Goal: Task Accomplishment & Management: Manage account settings

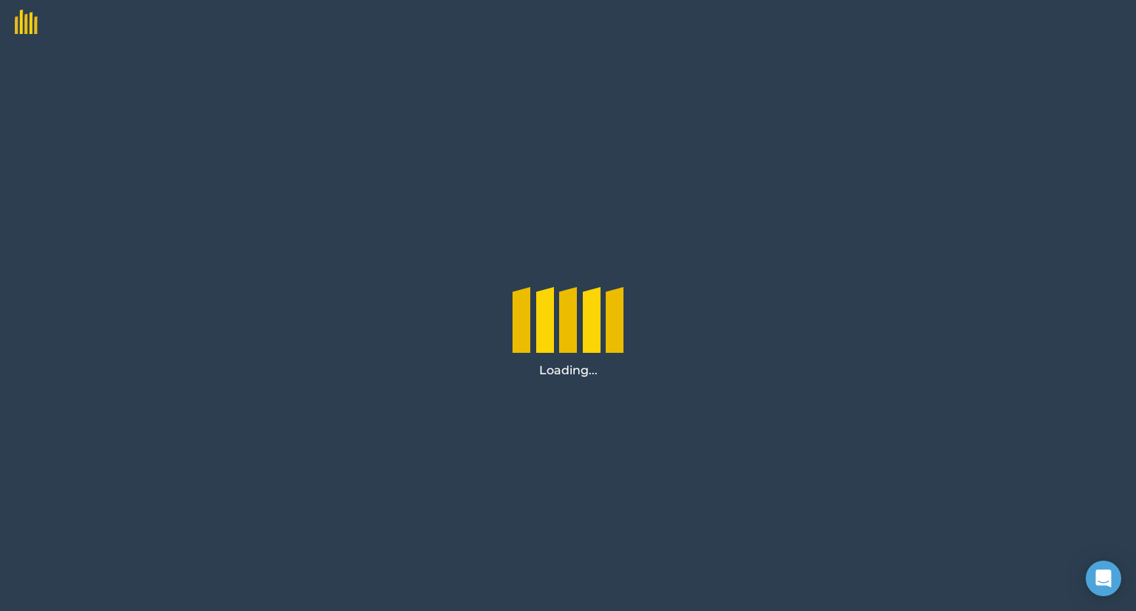
drag, startPoint x: 715, startPoint y: 451, endPoint x: 769, endPoint y: 388, distance: 83.4
drag, startPoint x: 769, startPoint y: 388, endPoint x: 644, endPoint y: 356, distance: 129.0
click at [644, 356] on div "Loading..." at bounding box center [568, 327] width 1136 height 567
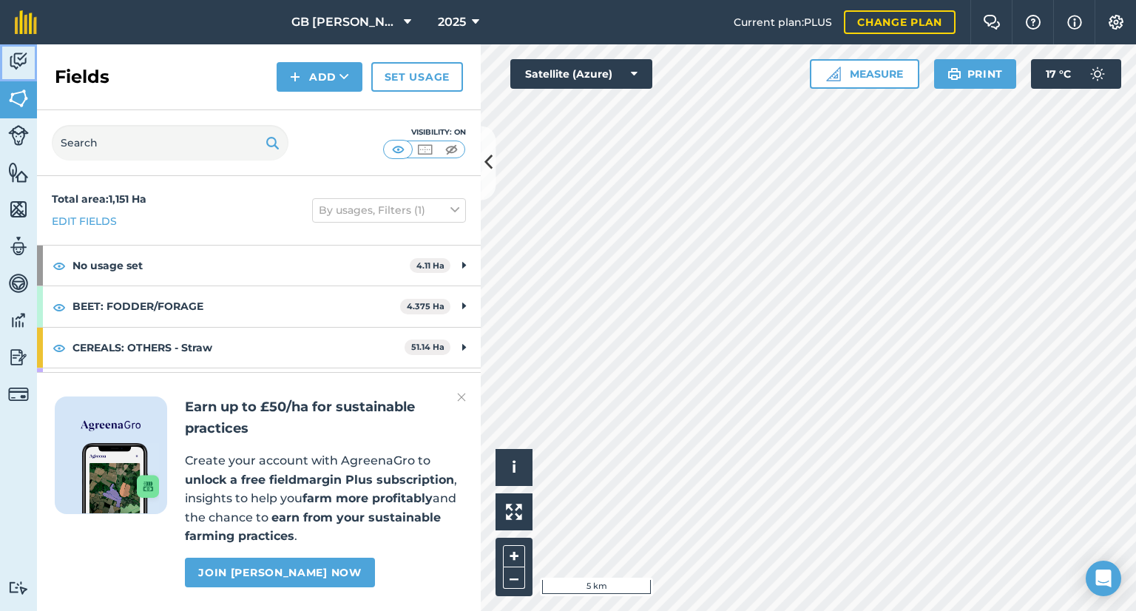
click at [8, 51] on img at bounding box center [18, 61] width 21 height 22
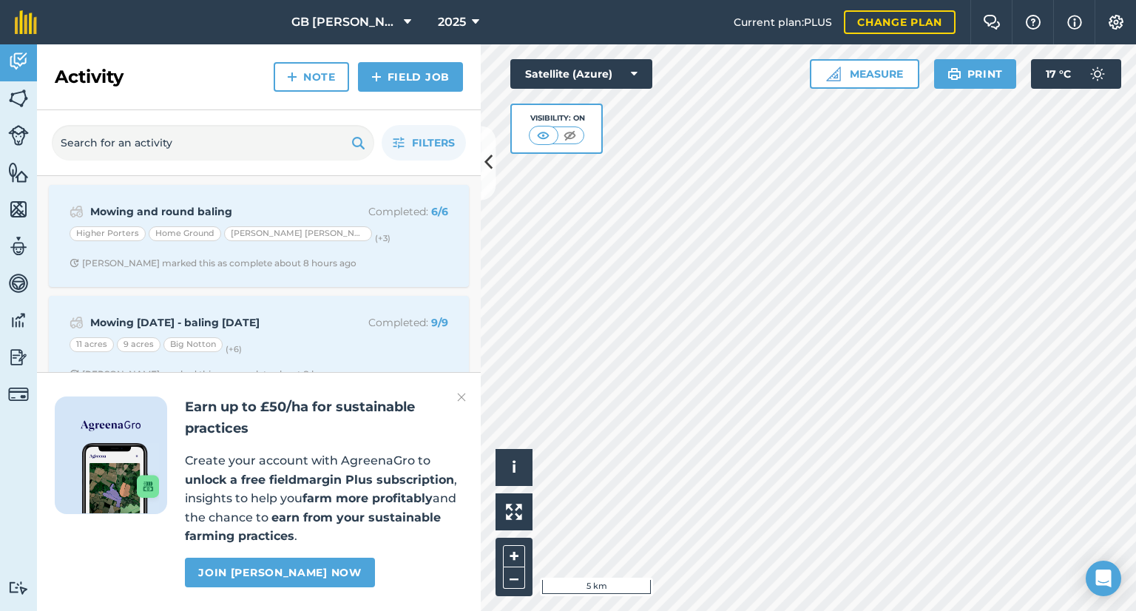
click at [456, 394] on div "Earn up to £50/ha for sustainable practices Create your account with AgreenaGro…" at bounding box center [259, 491] width 444 height 239
click at [463, 396] on img at bounding box center [461, 397] width 9 height 18
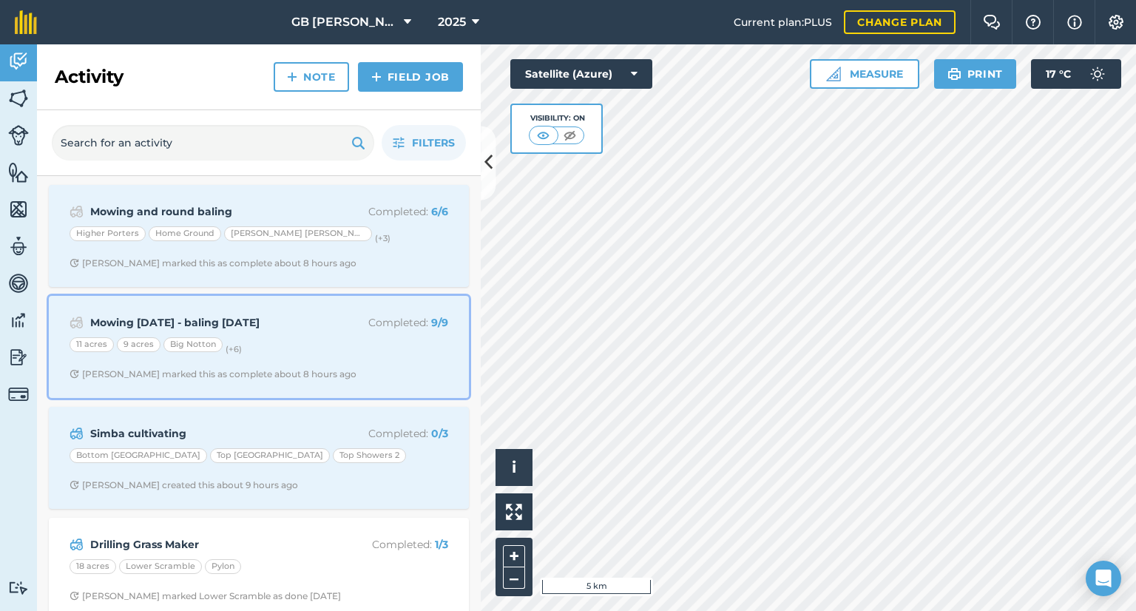
click at [343, 378] on span "[PERSON_NAME] marked this as complete about 8 hours ago" at bounding box center [259, 374] width 379 height 12
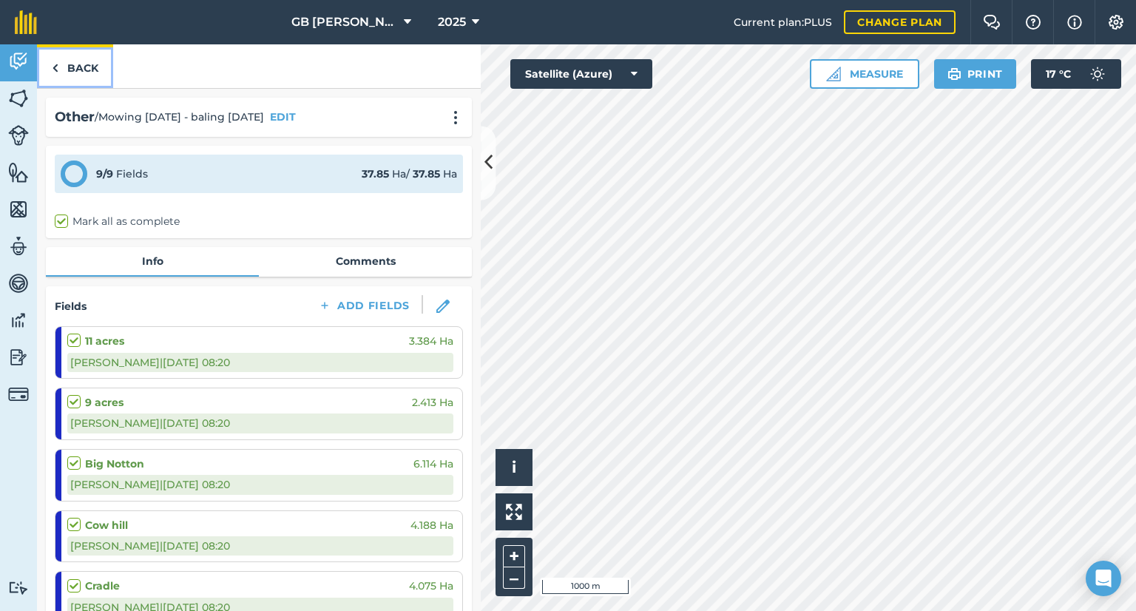
click at [76, 75] on link "Back" at bounding box center [75, 66] width 76 height 44
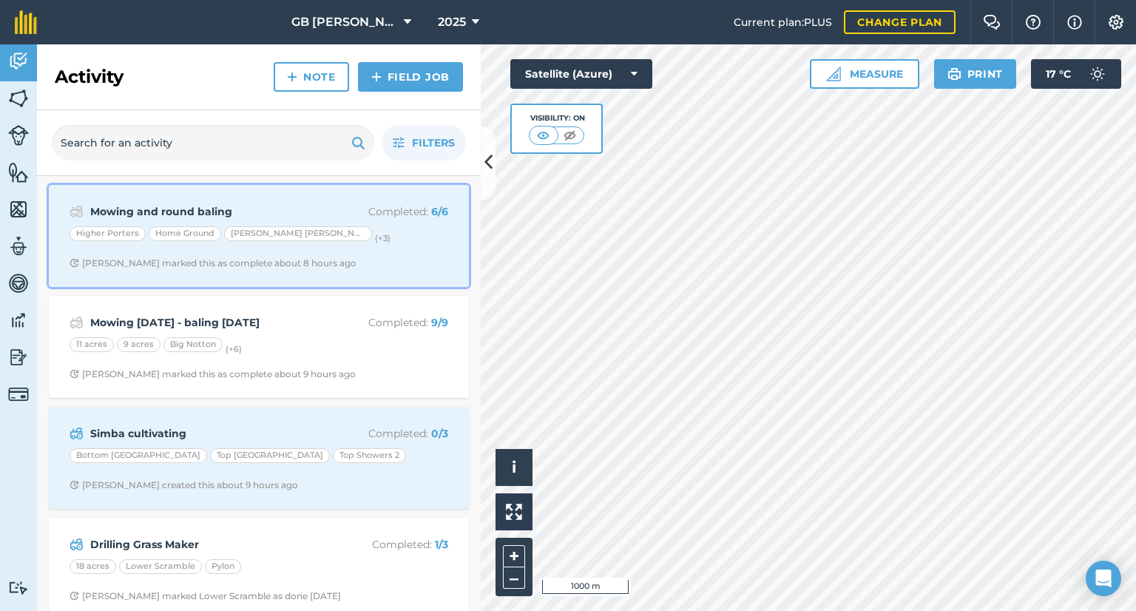
click at [342, 270] on div "Mowing and round baling Completed : 6 / 6 Higher Porters Home Ground [PERSON_NA…" at bounding box center [259, 236] width 402 height 84
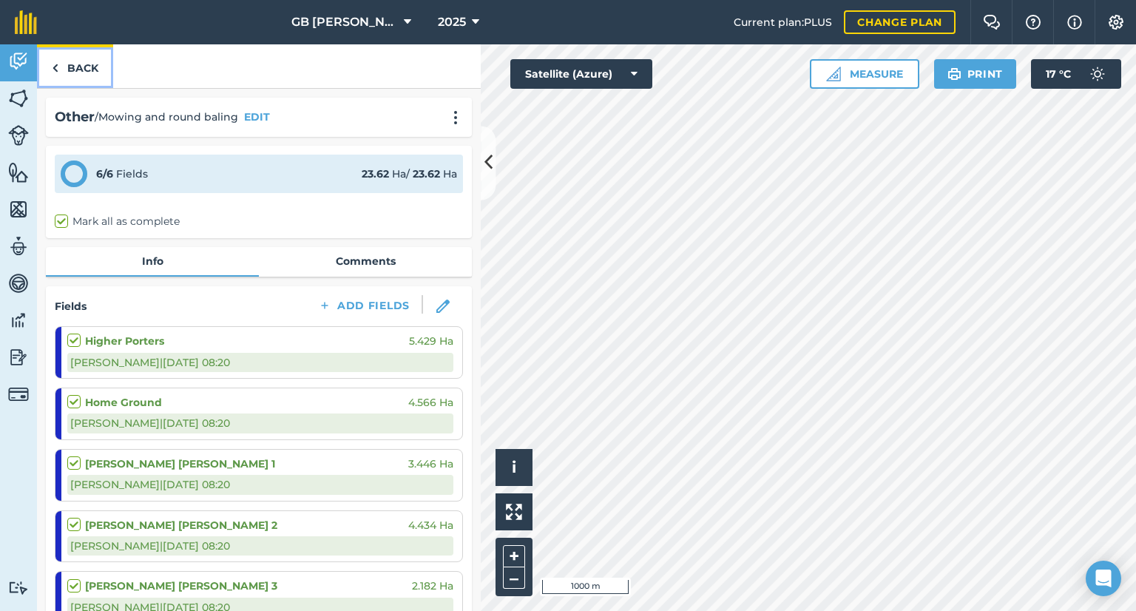
click at [68, 73] on link "Back" at bounding box center [75, 66] width 76 height 44
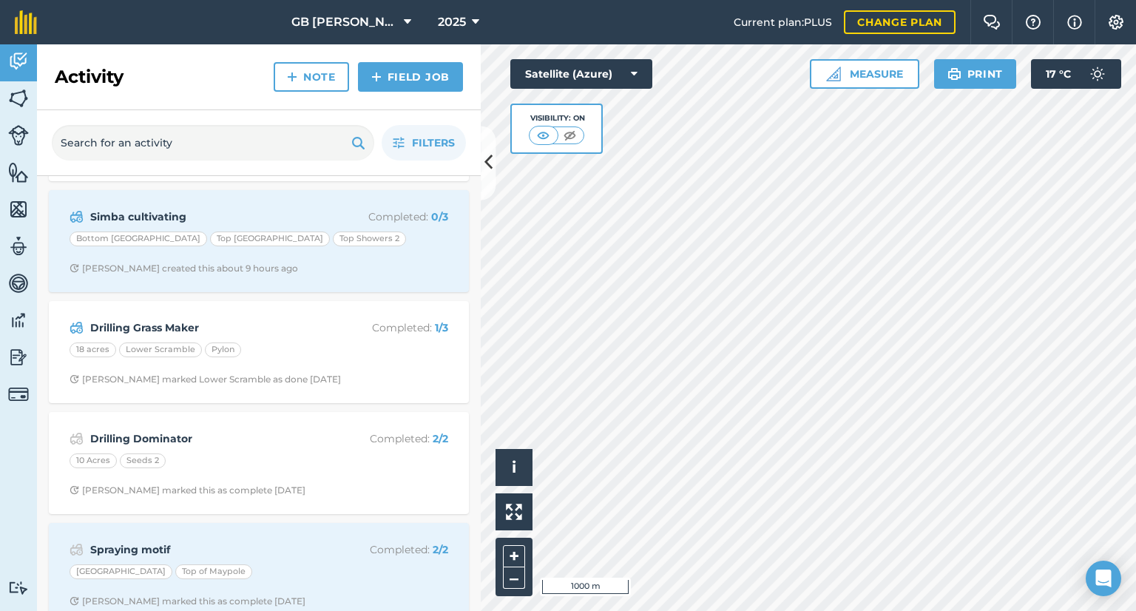
scroll to position [222, 0]
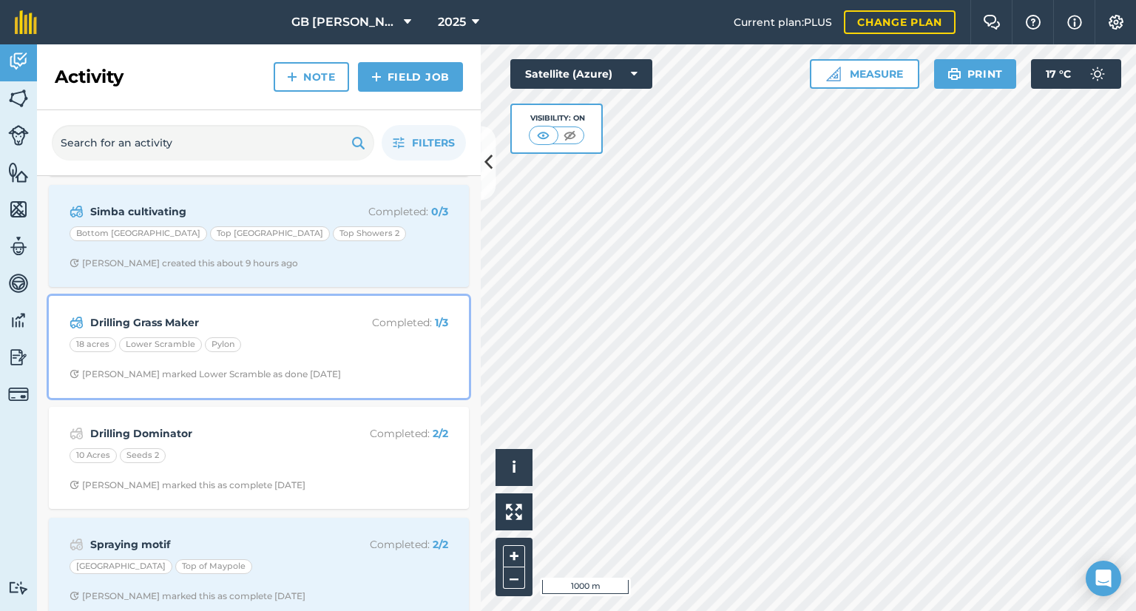
click at [305, 346] on div "18 acres Lower Scramble Pylon" at bounding box center [259, 346] width 379 height 19
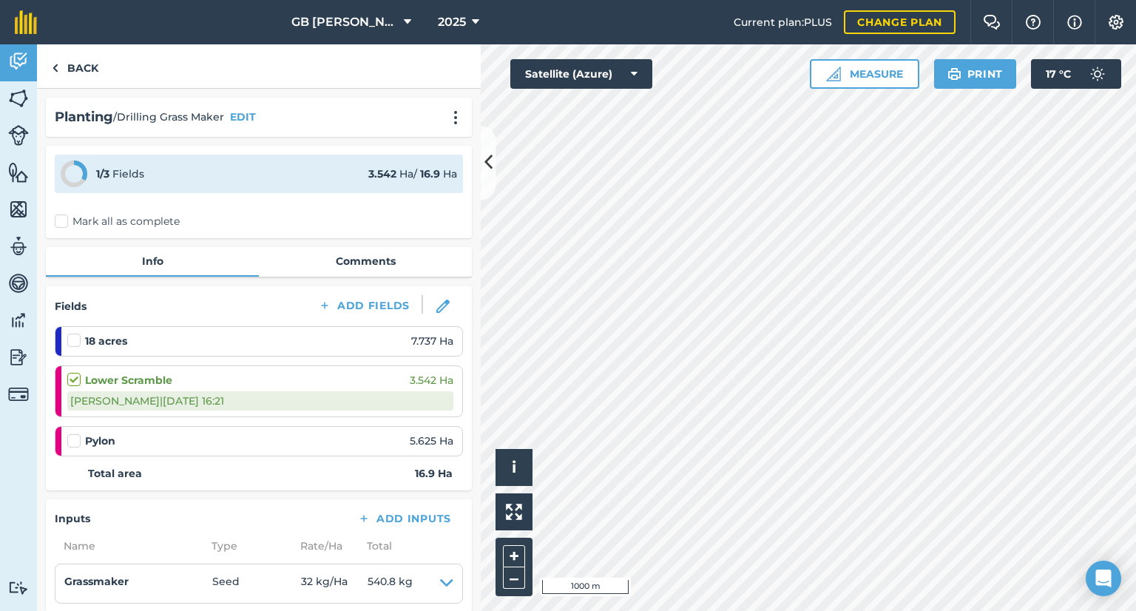
click at [77, 333] on label at bounding box center [76, 333] width 18 height 0
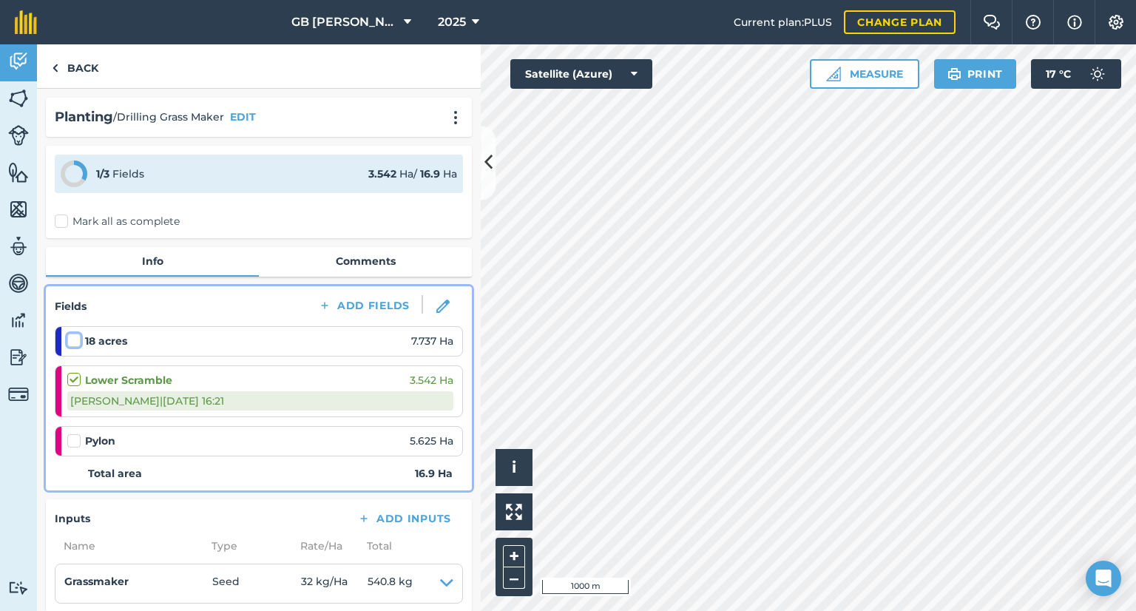
click at [77, 338] on input "checkbox" at bounding box center [72, 338] width 10 height 10
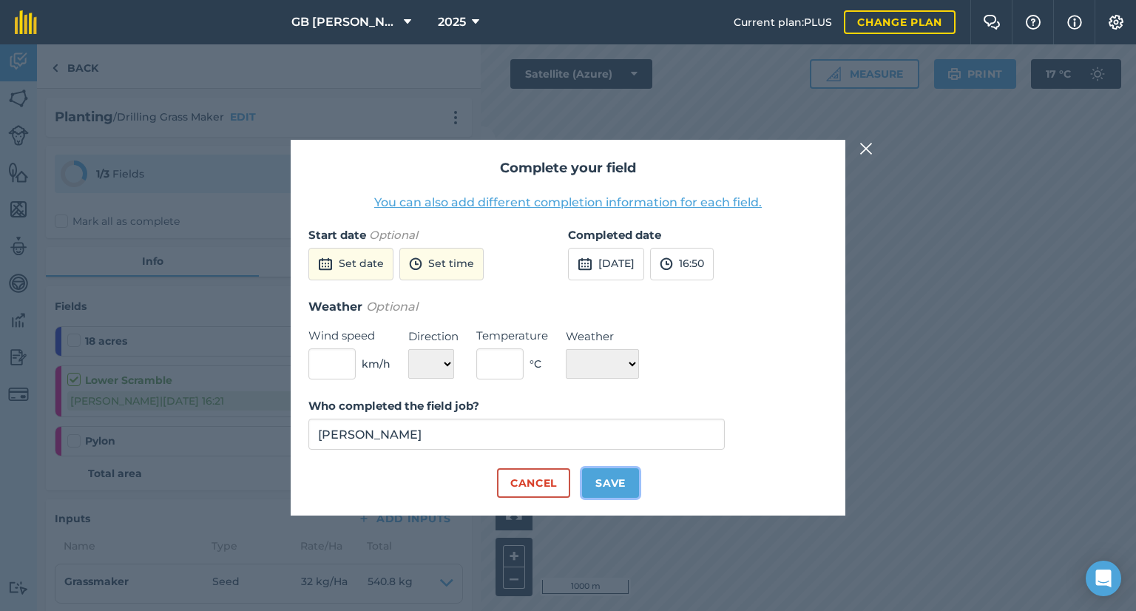
drag, startPoint x: 610, startPoint y: 476, endPoint x: 486, endPoint y: 409, distance: 141.3
click at [610, 477] on button "Save" at bounding box center [610, 483] width 57 height 30
checkbox input "true"
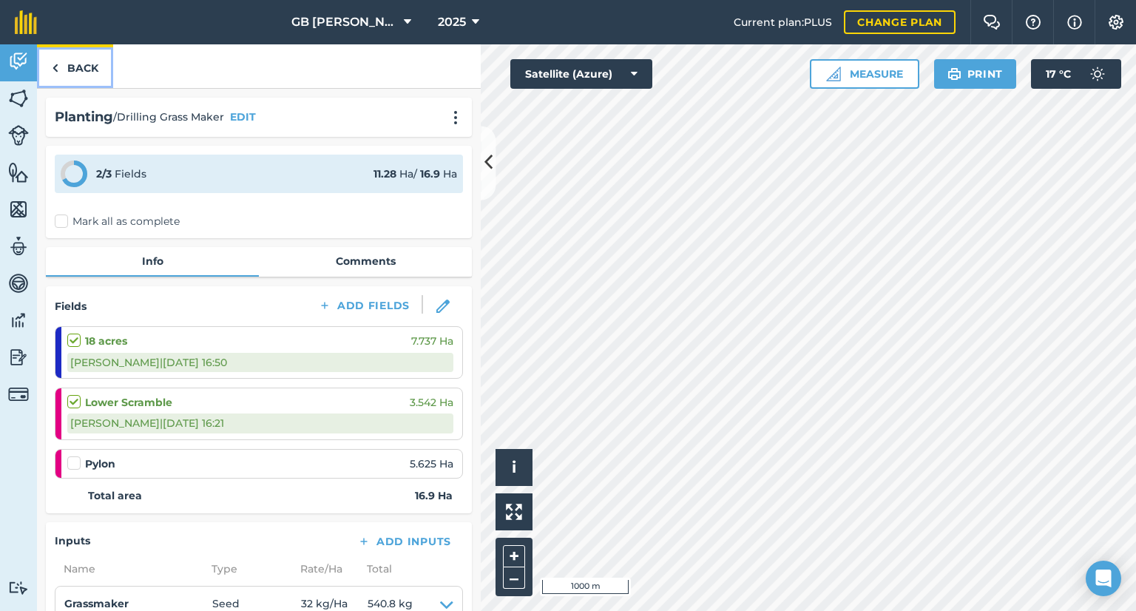
click at [73, 83] on link "Back" at bounding box center [75, 66] width 76 height 44
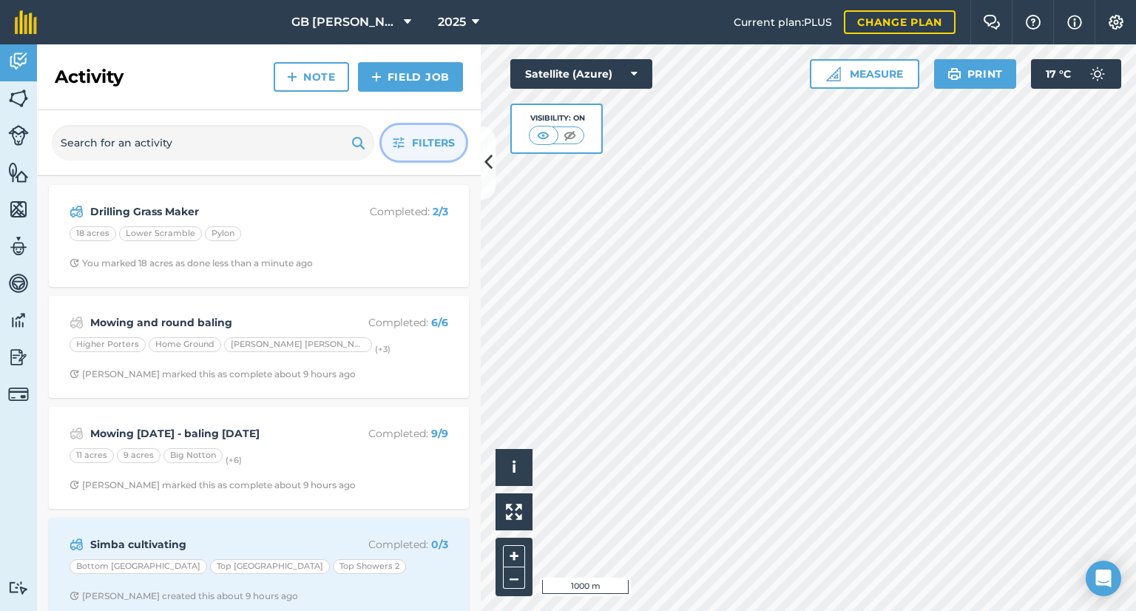
click at [431, 143] on span "Filters" at bounding box center [433, 143] width 43 height 16
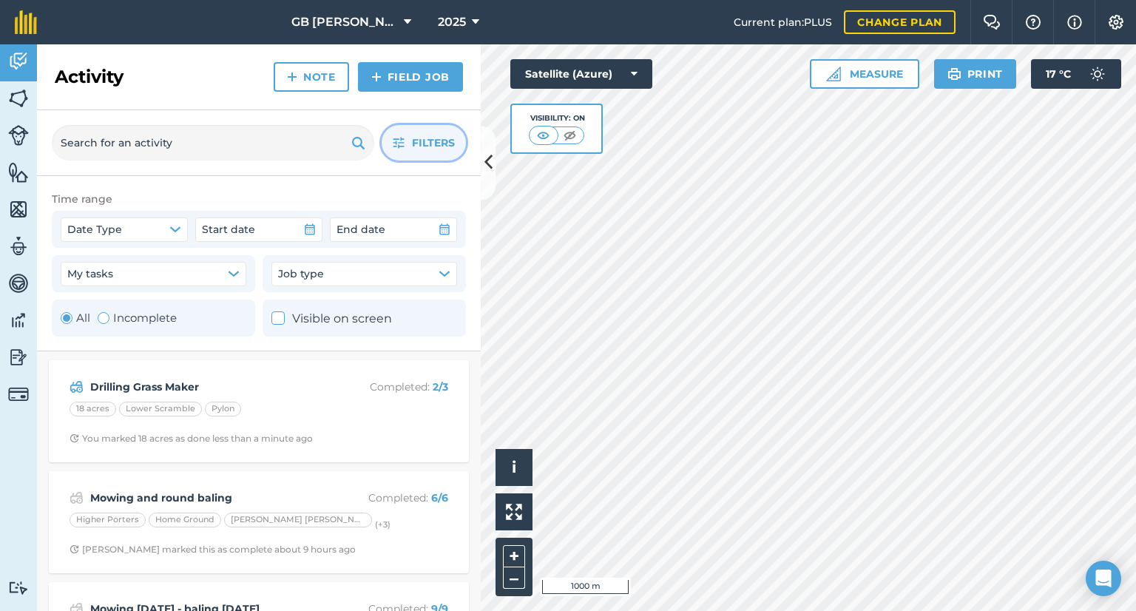
click at [157, 314] on label "Incomplete" at bounding box center [137, 318] width 79 height 18
radio input "false"
radio input "true"
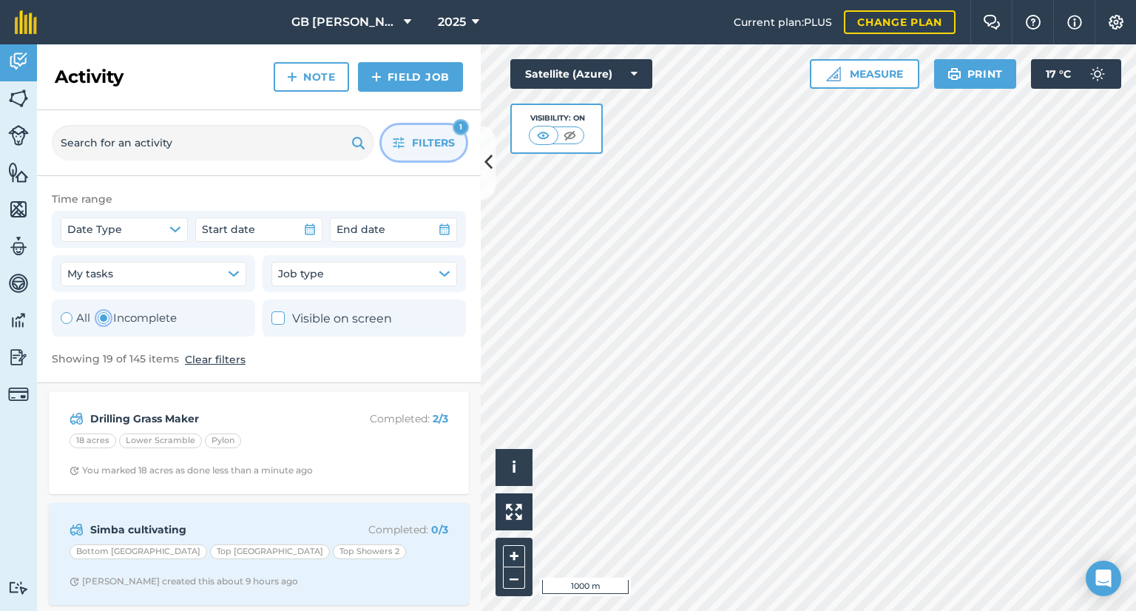
click at [462, 144] on button "Filters 1" at bounding box center [424, 143] width 84 height 36
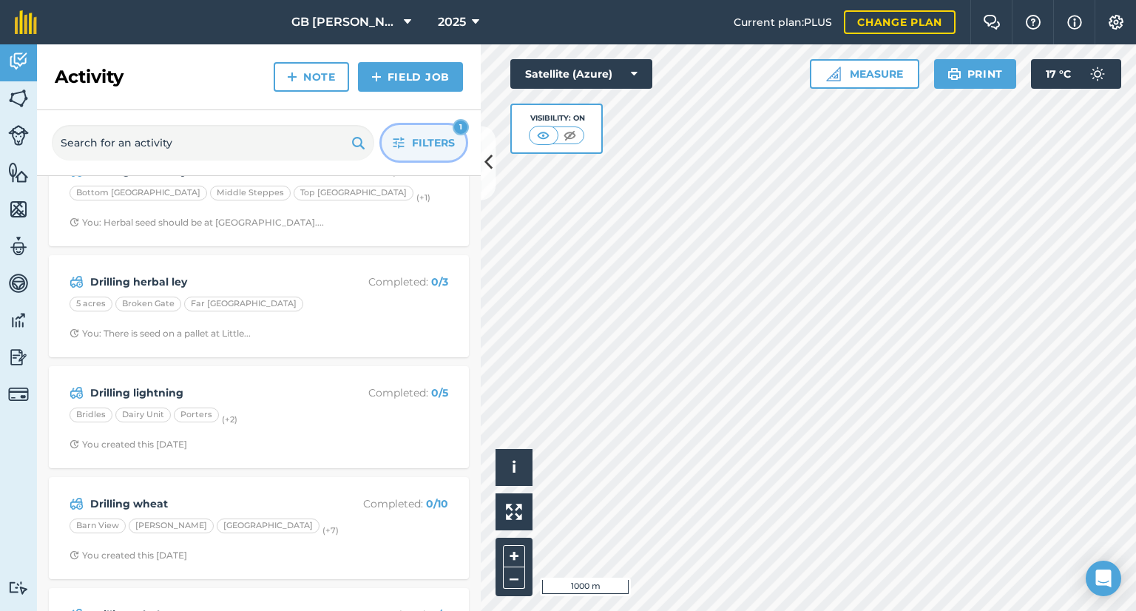
scroll to position [296, 0]
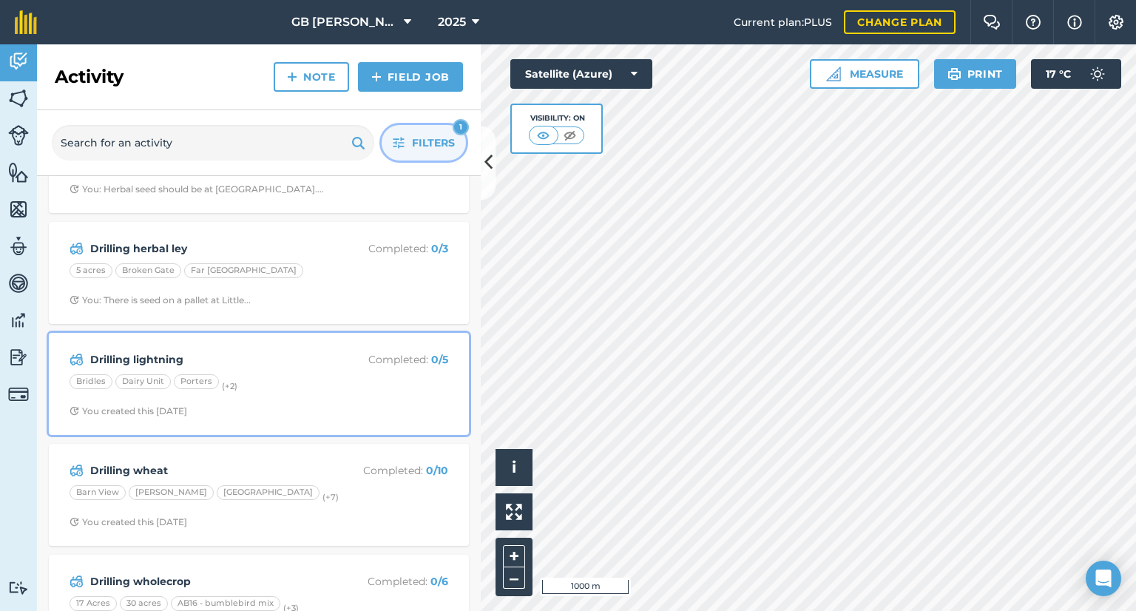
click at [263, 408] on span "You created this [DATE]" at bounding box center [259, 411] width 379 height 12
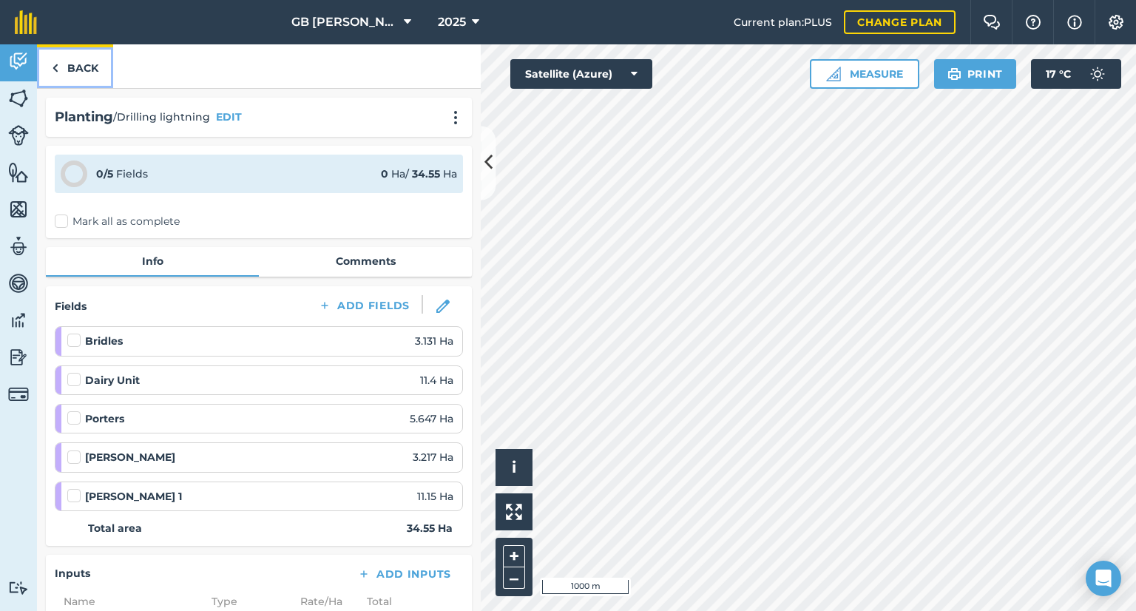
click at [98, 60] on link "Back" at bounding box center [75, 66] width 76 height 44
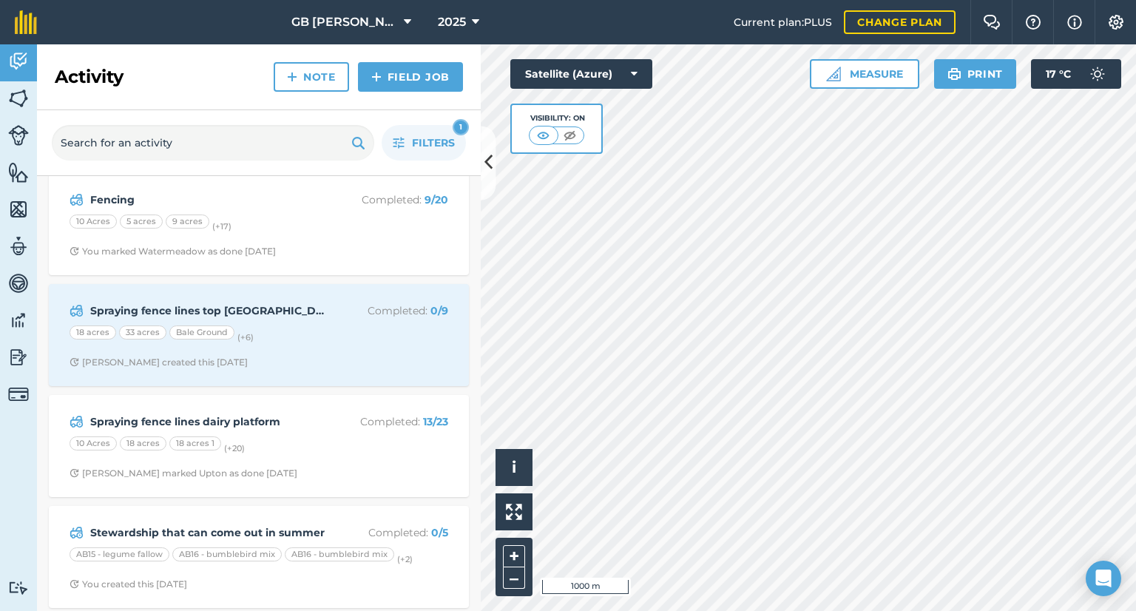
scroll to position [1380, 0]
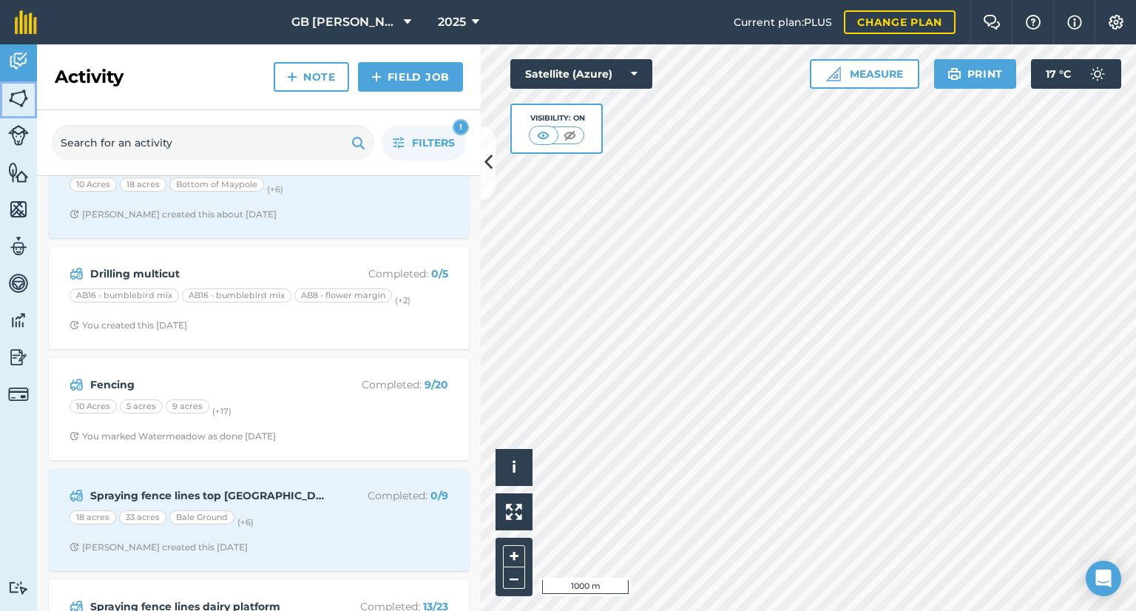
drag, startPoint x: 23, startPoint y: 98, endPoint x: 27, endPoint y: 48, distance: 50.4
click at [23, 98] on img at bounding box center [18, 98] width 21 height 22
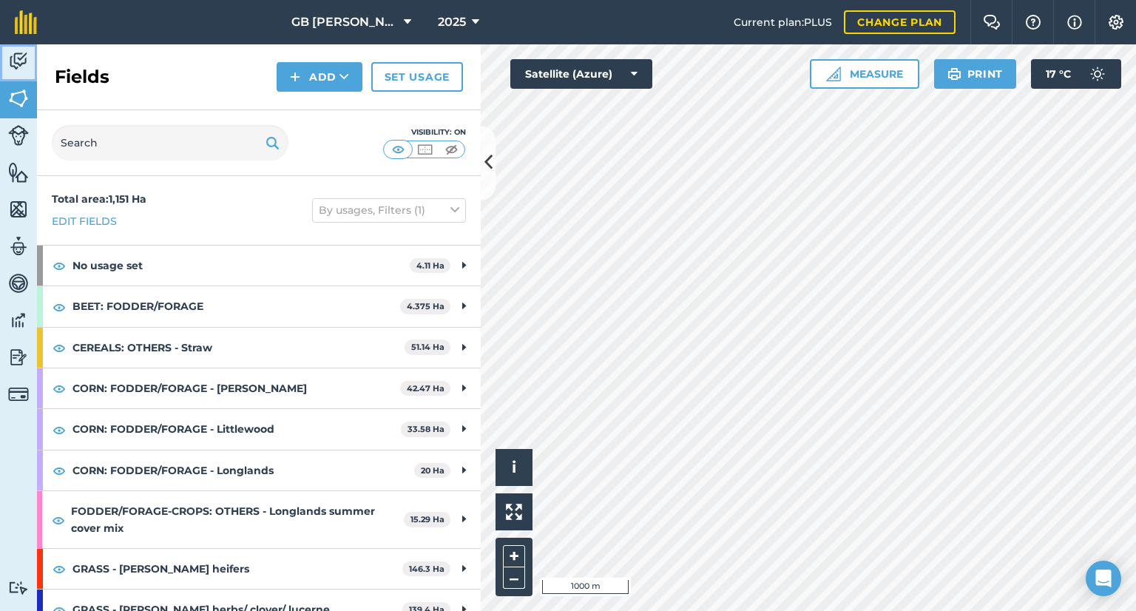
click at [27, 65] on img at bounding box center [18, 61] width 21 height 22
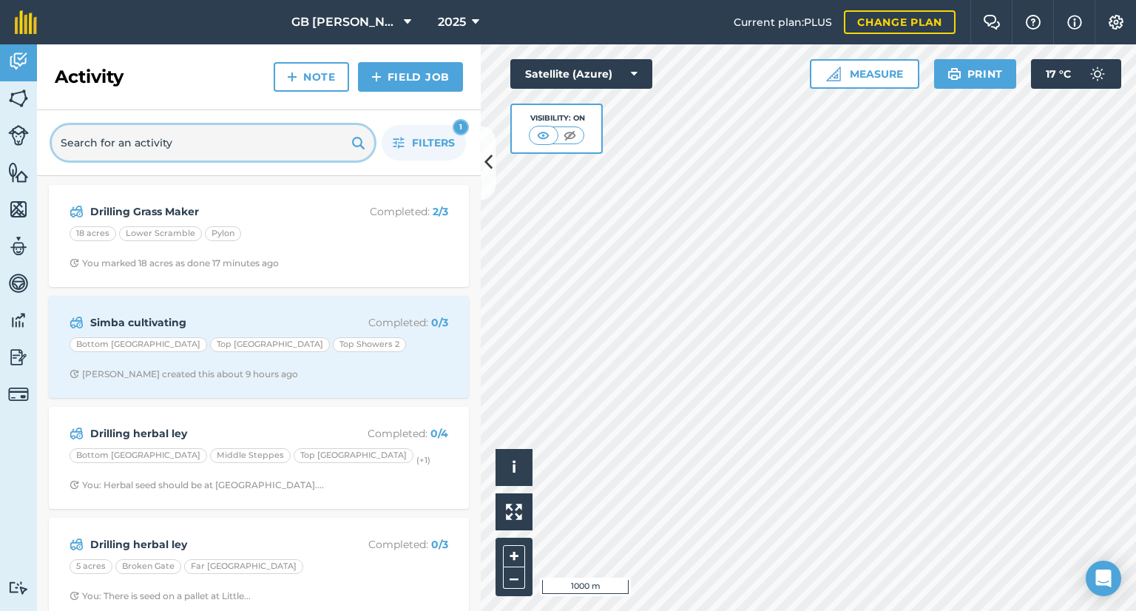
click at [226, 140] on input "text" at bounding box center [213, 143] width 323 height 36
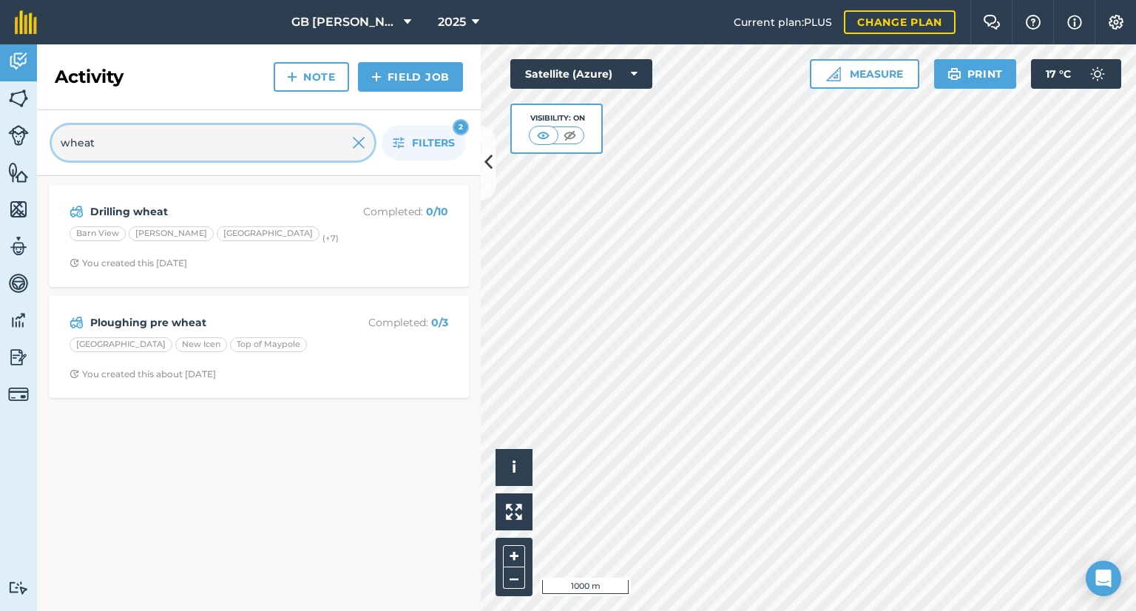
type input "wheat"
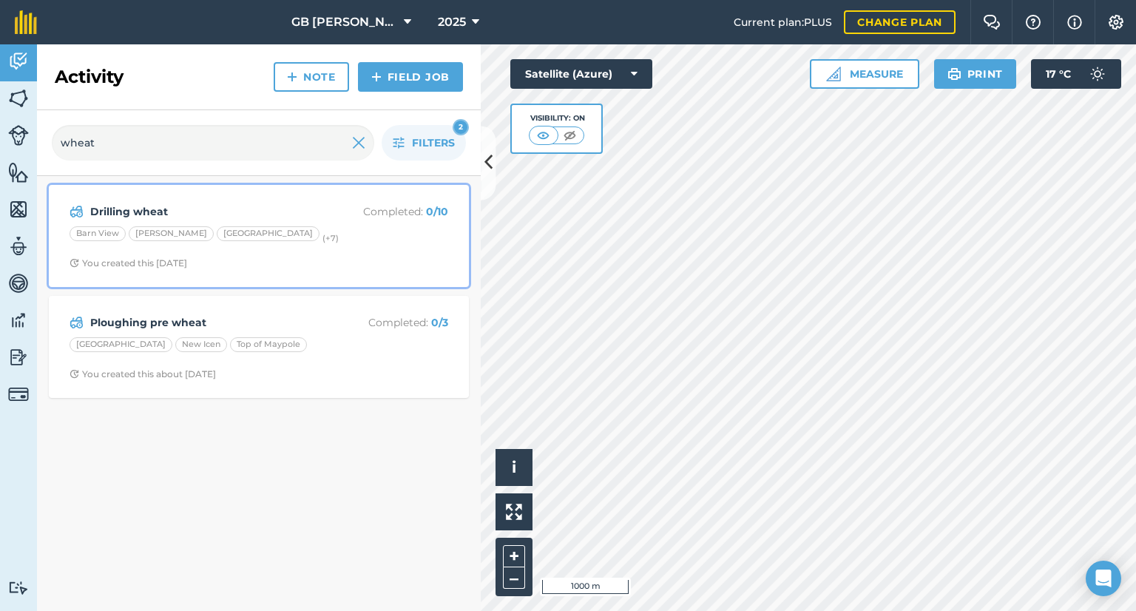
click at [266, 215] on strong "Drilling wheat" at bounding box center [207, 211] width 234 height 16
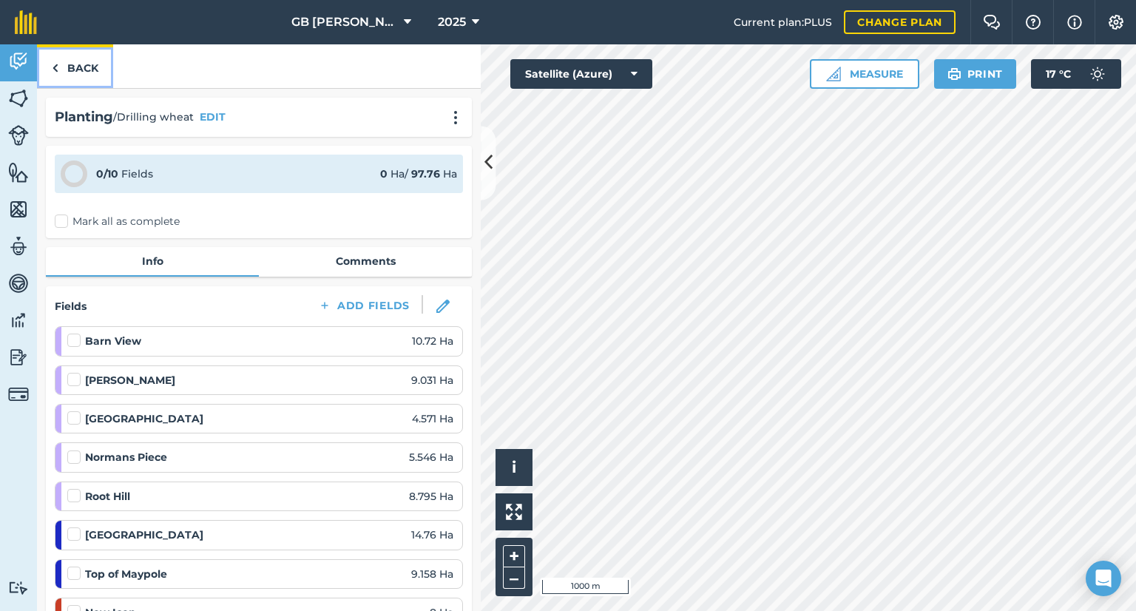
click at [109, 72] on link "Back" at bounding box center [75, 66] width 76 height 44
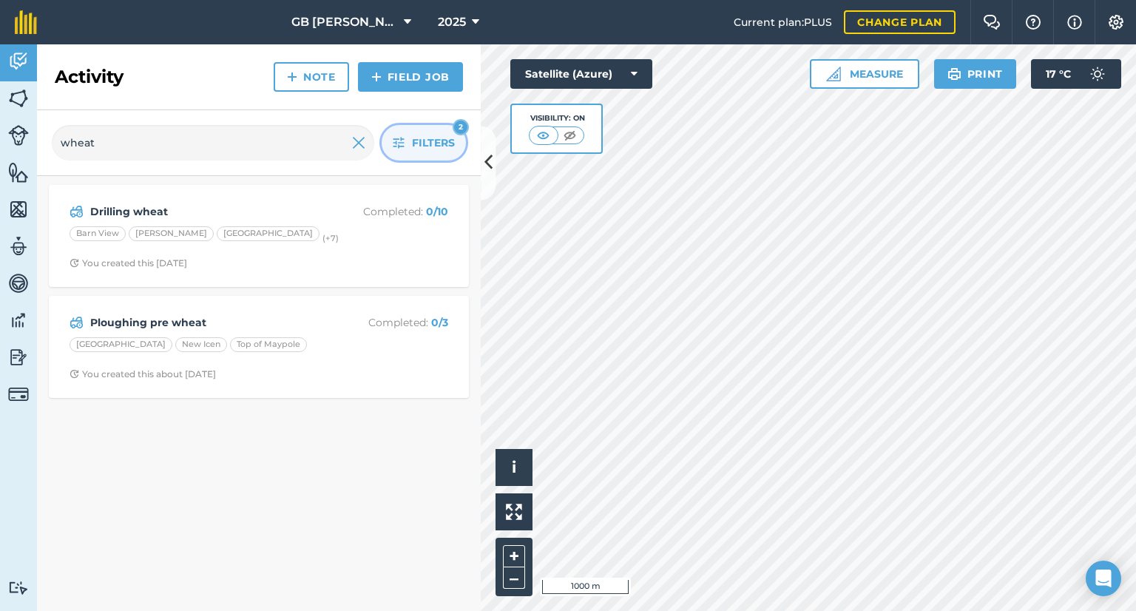
click at [410, 128] on button "Filters 2" at bounding box center [424, 143] width 84 height 36
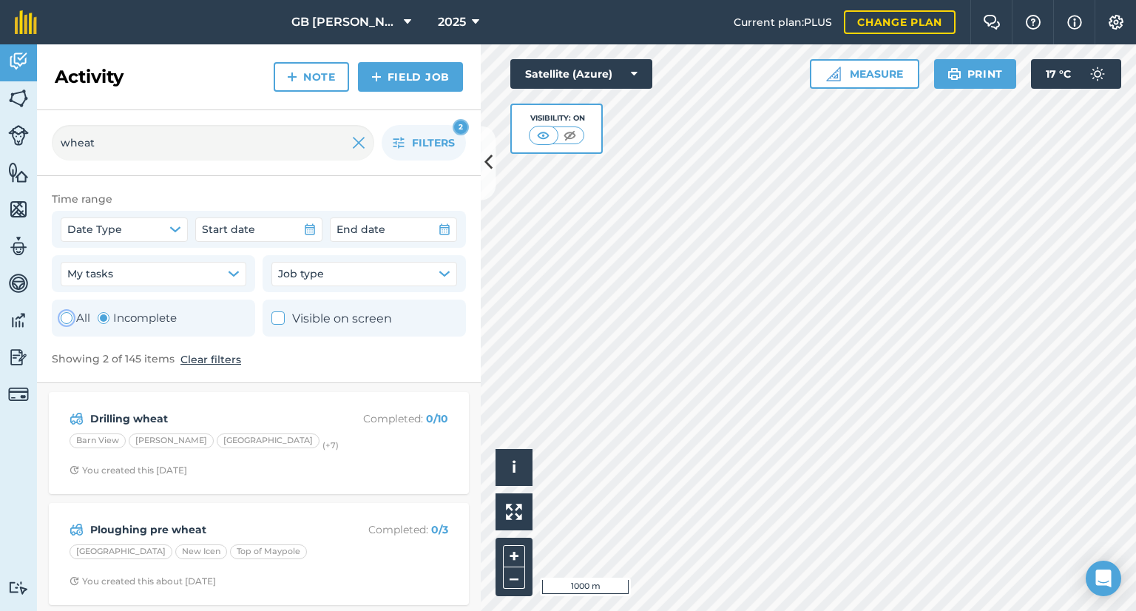
click at [72, 317] on div "Toggle Activity" at bounding box center [67, 318] width 12 height 12
radio input "true"
click at [404, 69] on link "Field Job" at bounding box center [410, 77] width 105 height 30
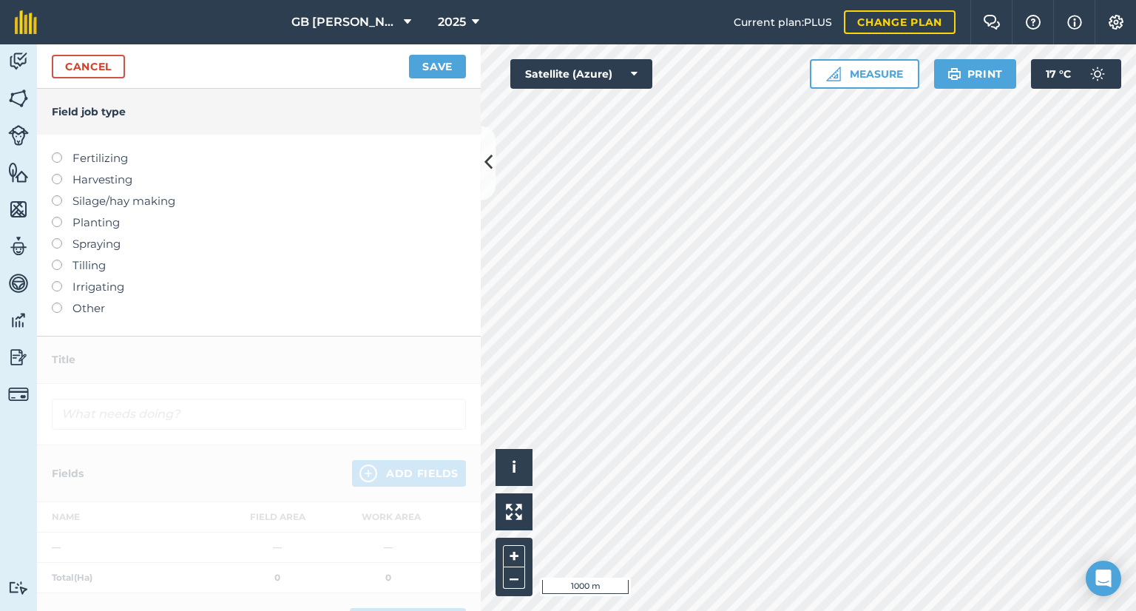
click at [127, 67] on div "Cancel Save" at bounding box center [259, 66] width 444 height 44
click at [127, 69] on div "Cancel Save" at bounding box center [259, 66] width 444 height 44
click at [113, 70] on link "Cancel" at bounding box center [88, 67] width 73 height 24
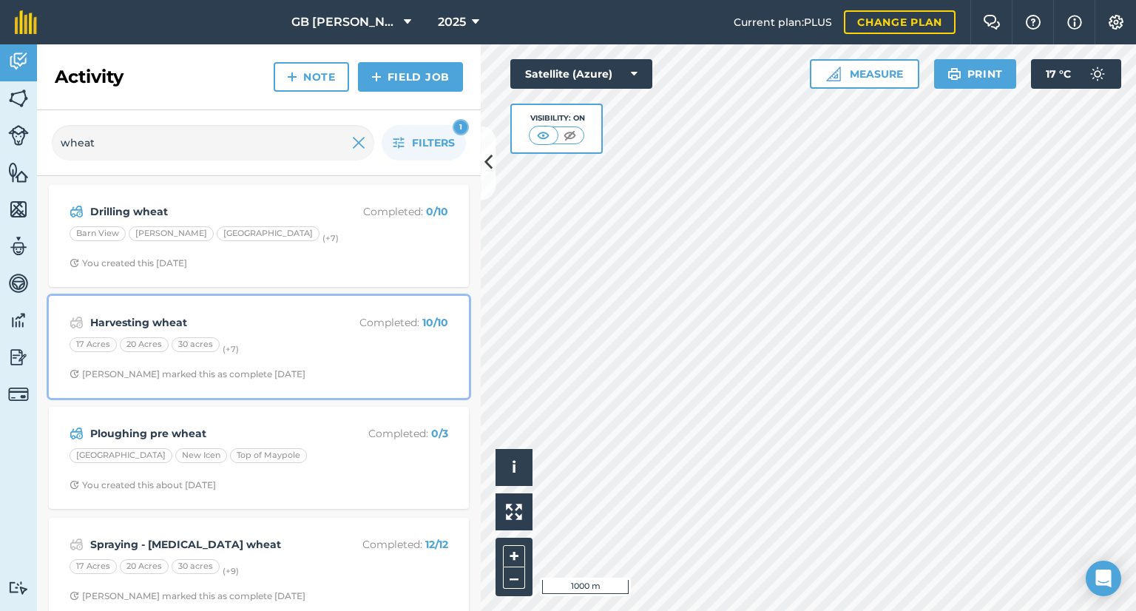
click at [274, 335] on div "Harvesting wheat Completed : 10 / 10 17 Acres 20 Acres 30 acres (+ 7 ) [PERSON_…" at bounding box center [259, 347] width 402 height 84
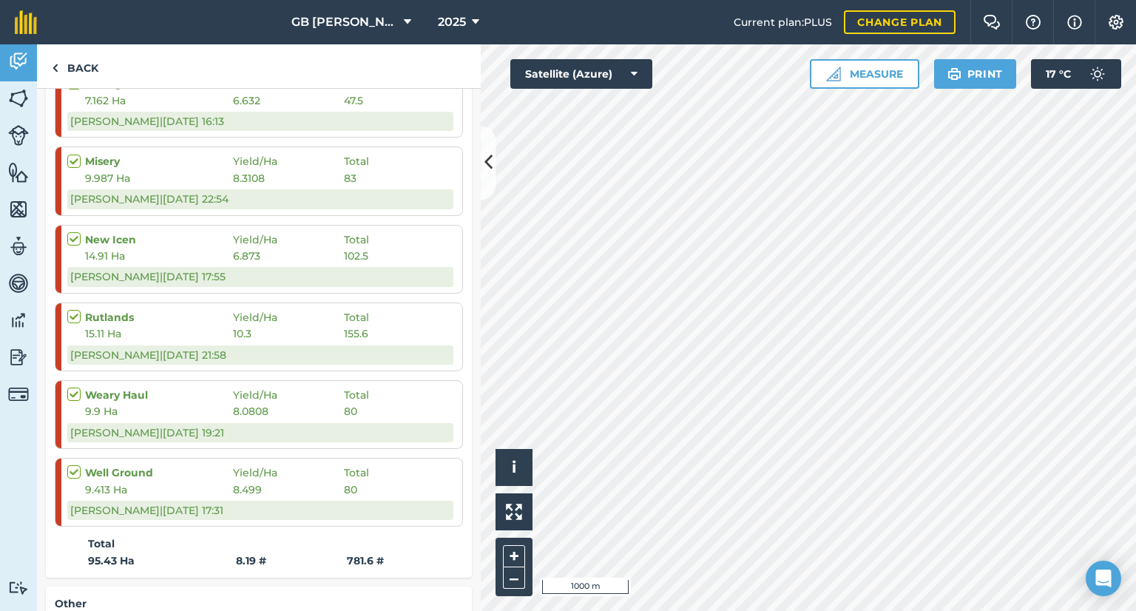
scroll to position [814, 0]
